Goal: Information Seeking & Learning: Learn about a topic

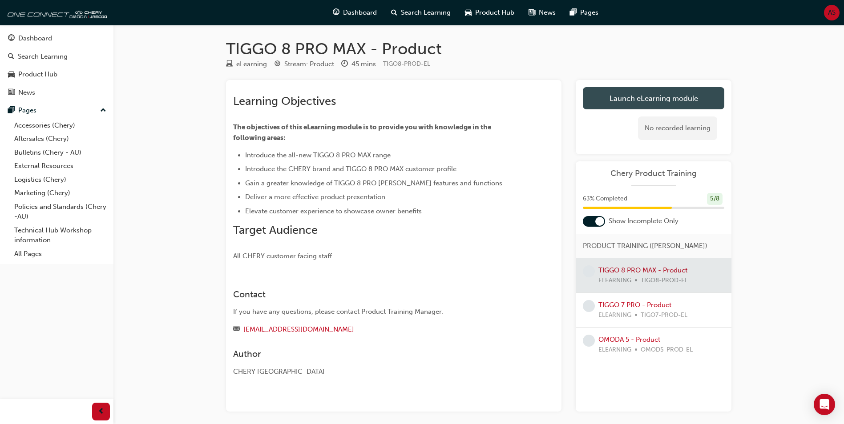
click at [646, 103] on link "Launch eLearning module" at bounding box center [653, 98] width 141 height 22
